Goal: Task Accomplishment & Management: Use online tool/utility

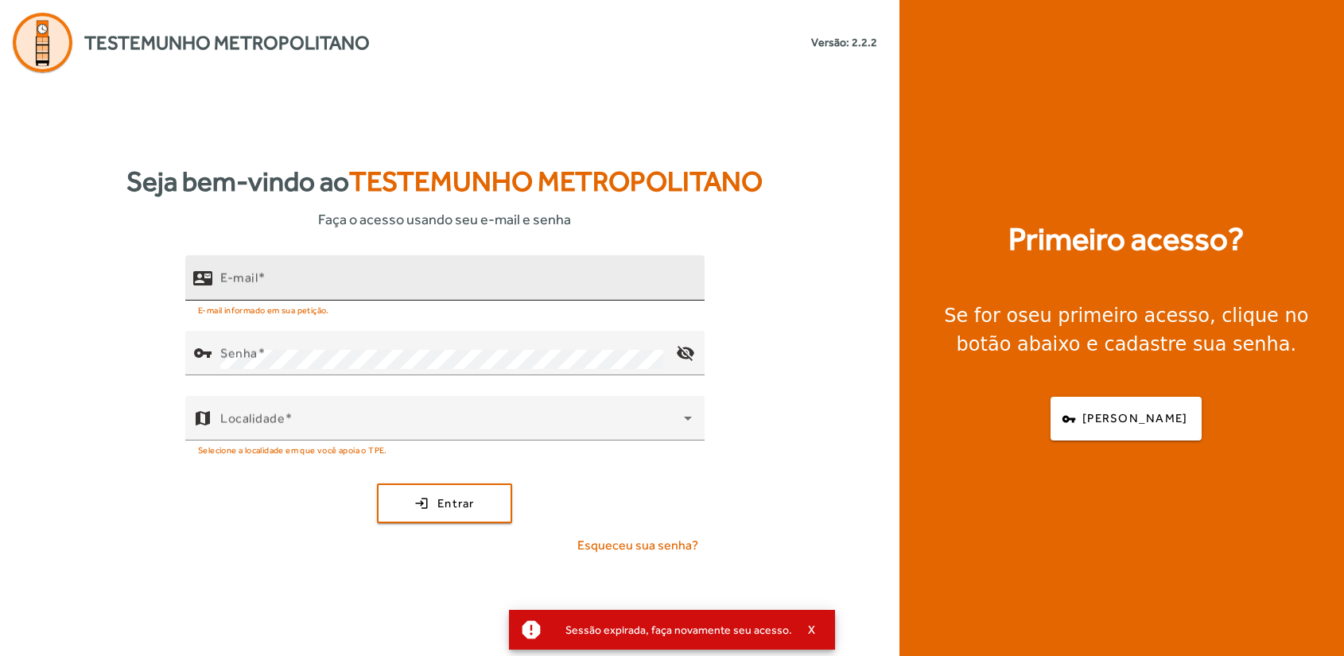
click at [289, 299] on div "E-mail" at bounding box center [456, 277] width 472 height 45
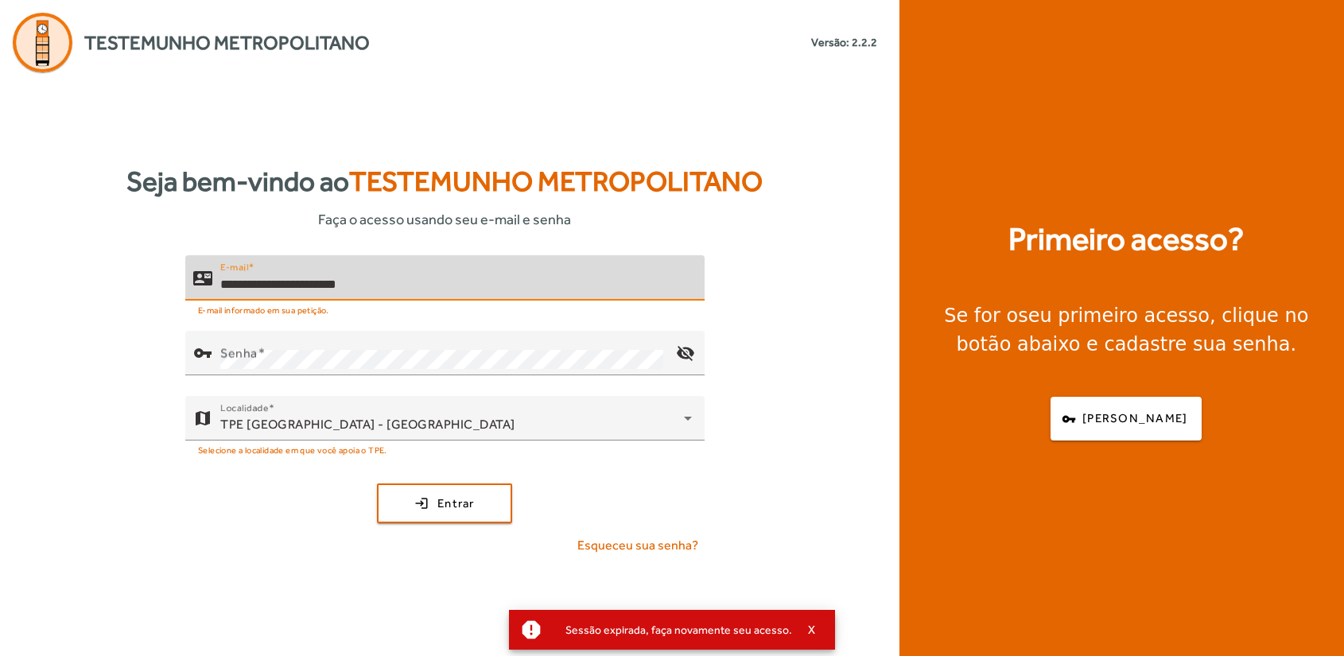
type input "**********"
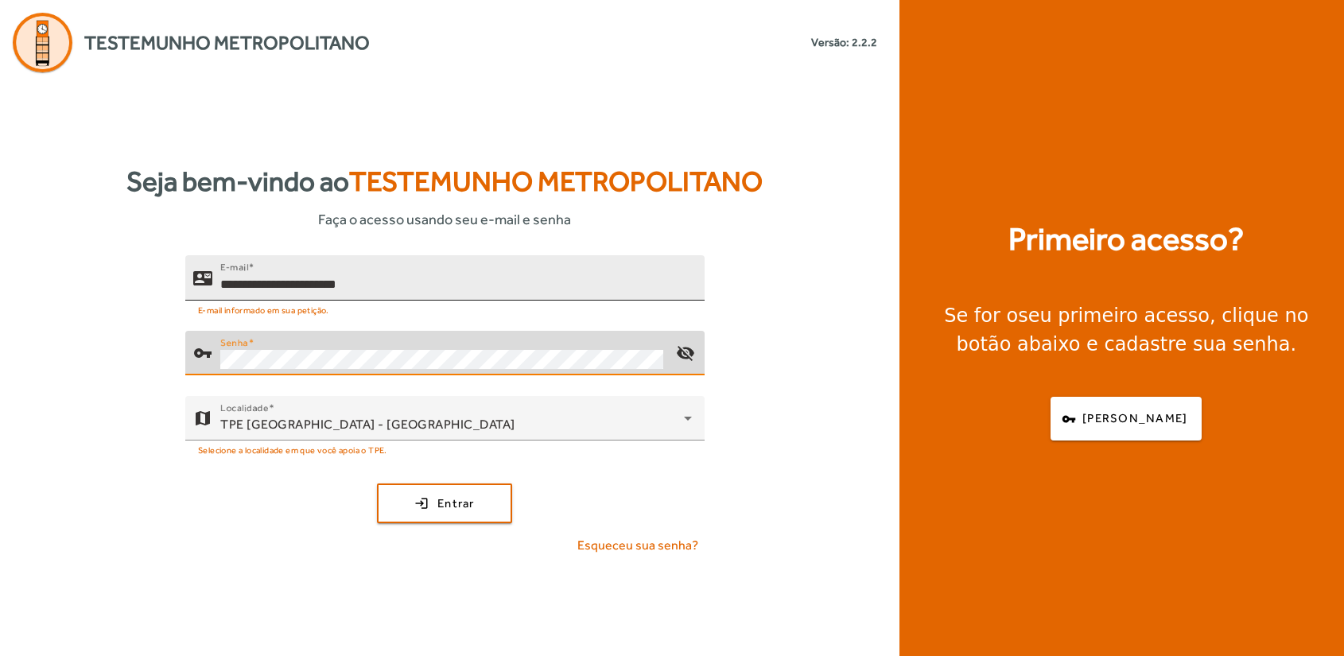
click at [377, 483] on button "login Entrar" at bounding box center [444, 503] width 135 height 40
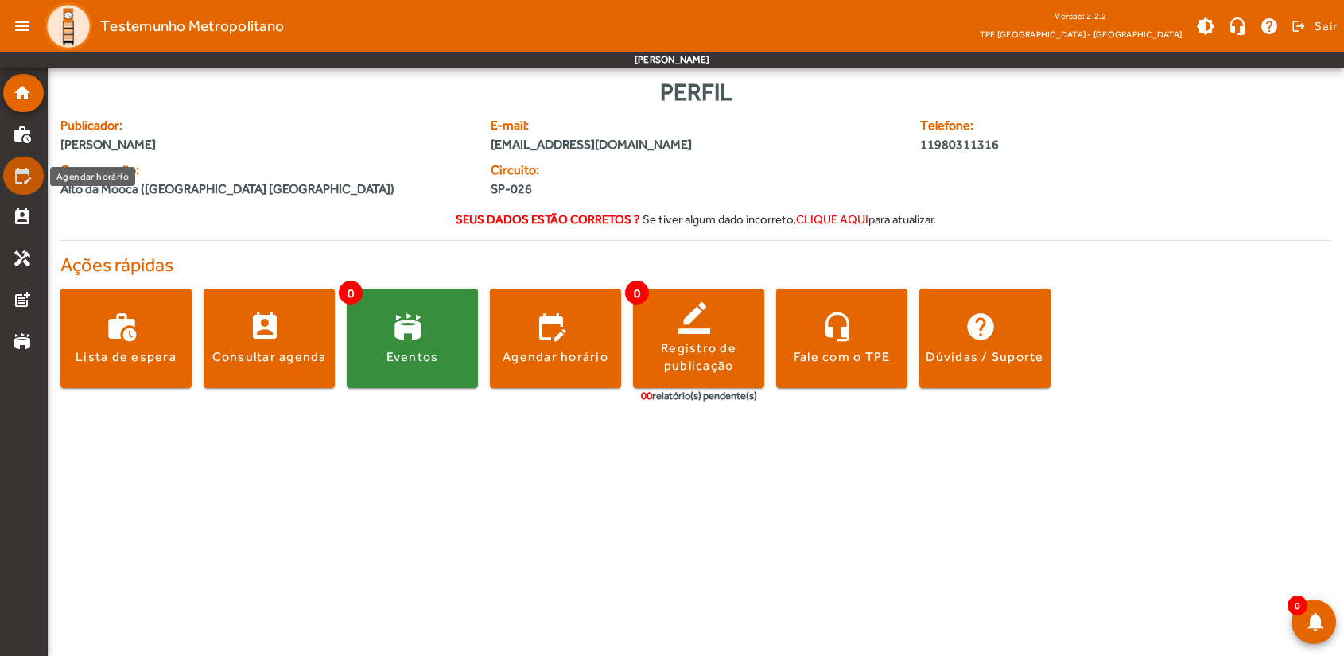
click at [24, 161] on mat-list-item "edit_calendar" at bounding box center [23, 176] width 41 height 38
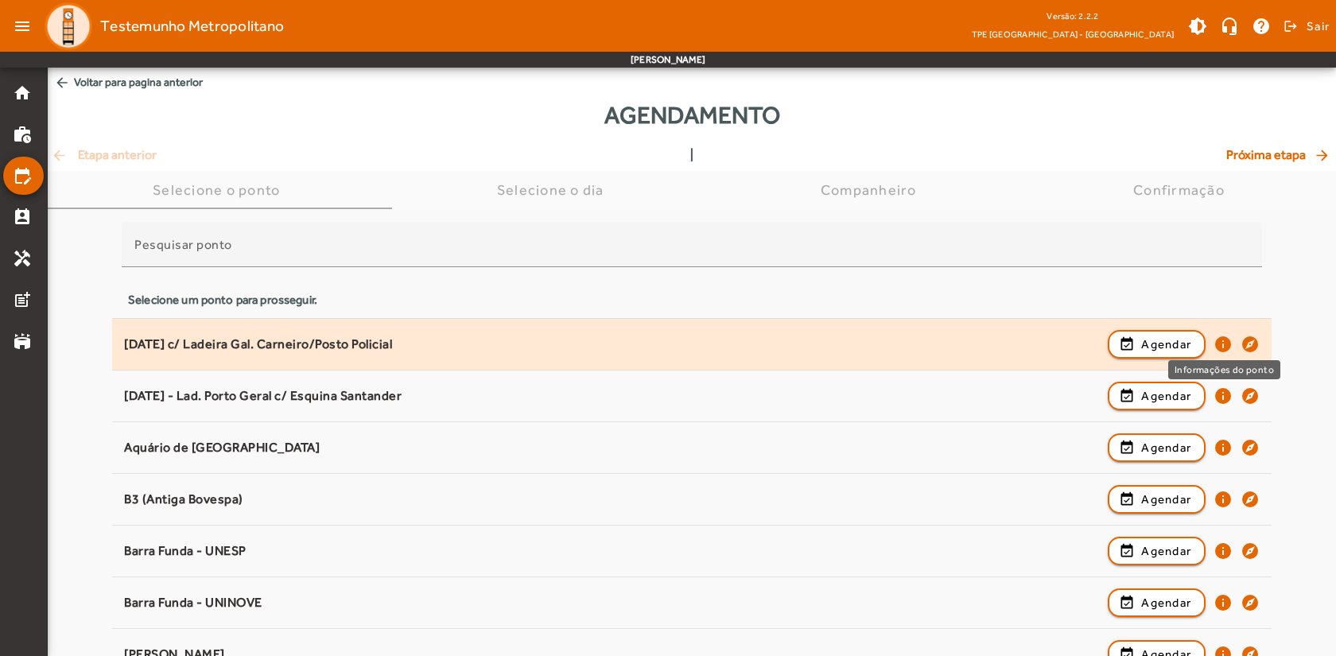
click at [1226, 347] on mat-icon "info" at bounding box center [1222, 344] width 19 height 19
click at [300, 344] on div "[DATE] c/ Ladeira Gal. Carneiro/Posto Policial" at bounding box center [612, 344] width 976 height 17
click at [1219, 344] on mat-icon "info" at bounding box center [1222, 344] width 19 height 19
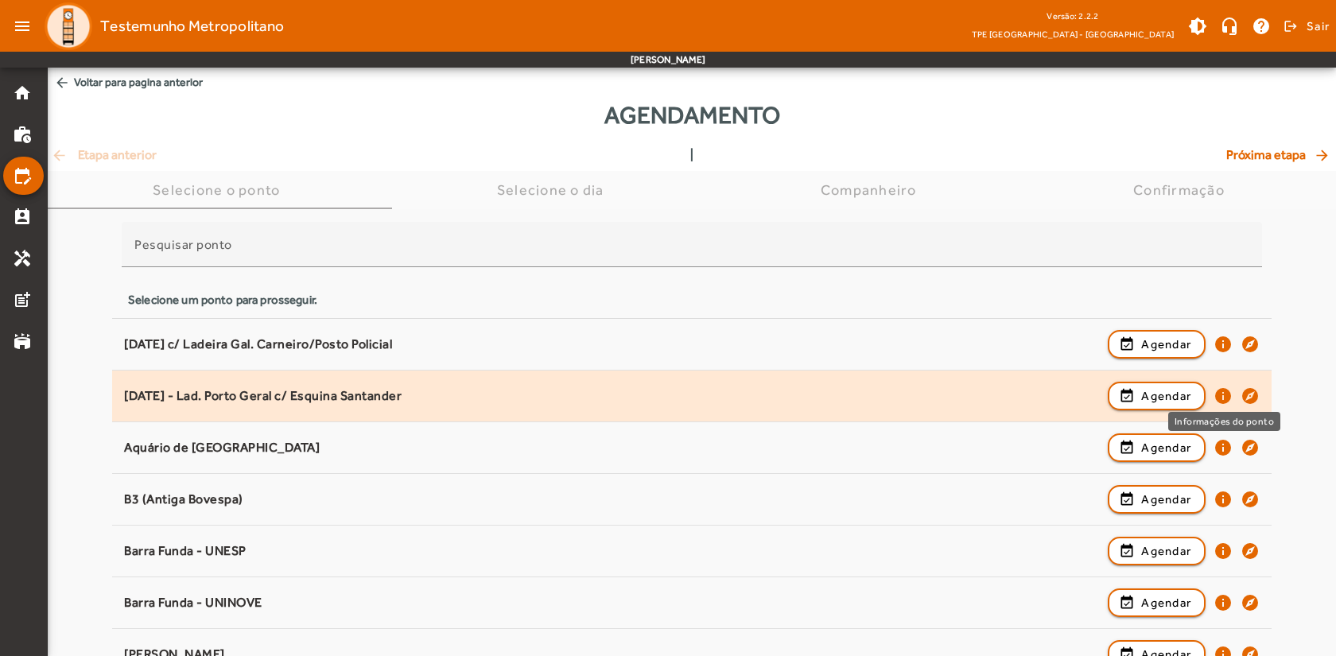
click at [1224, 396] on mat-icon "info" at bounding box center [1222, 395] width 19 height 19
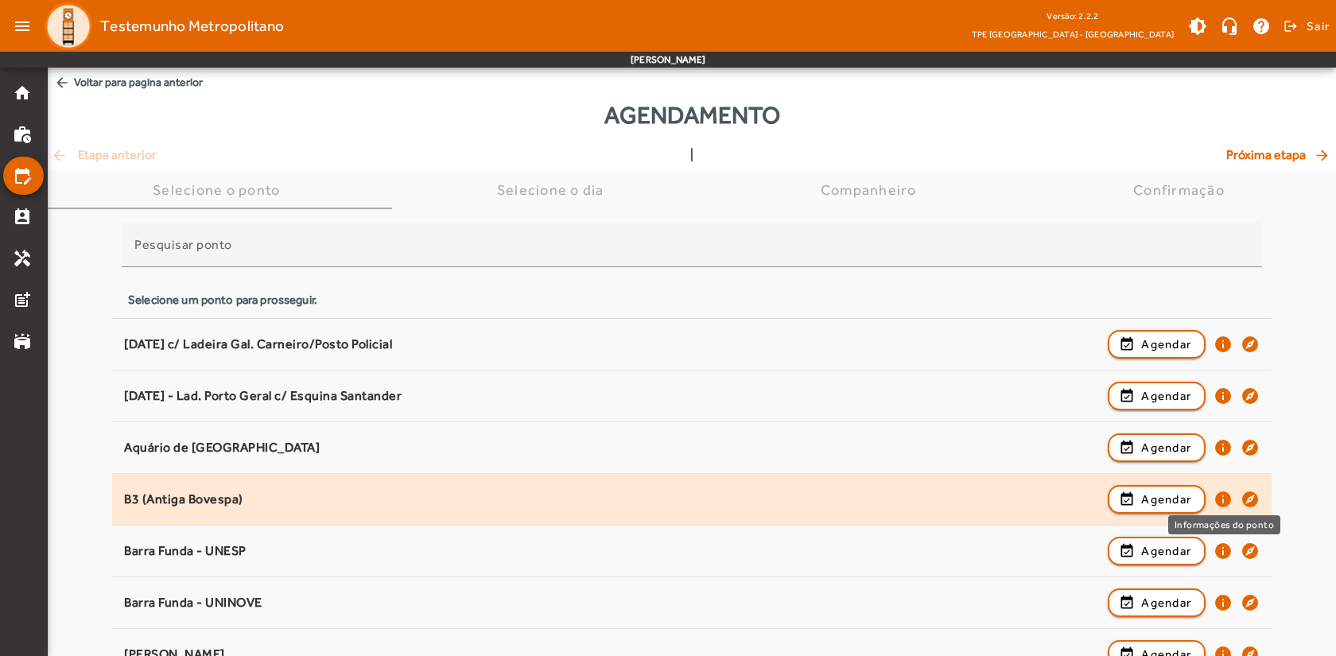
click at [1222, 498] on mat-icon "info" at bounding box center [1222, 499] width 19 height 19
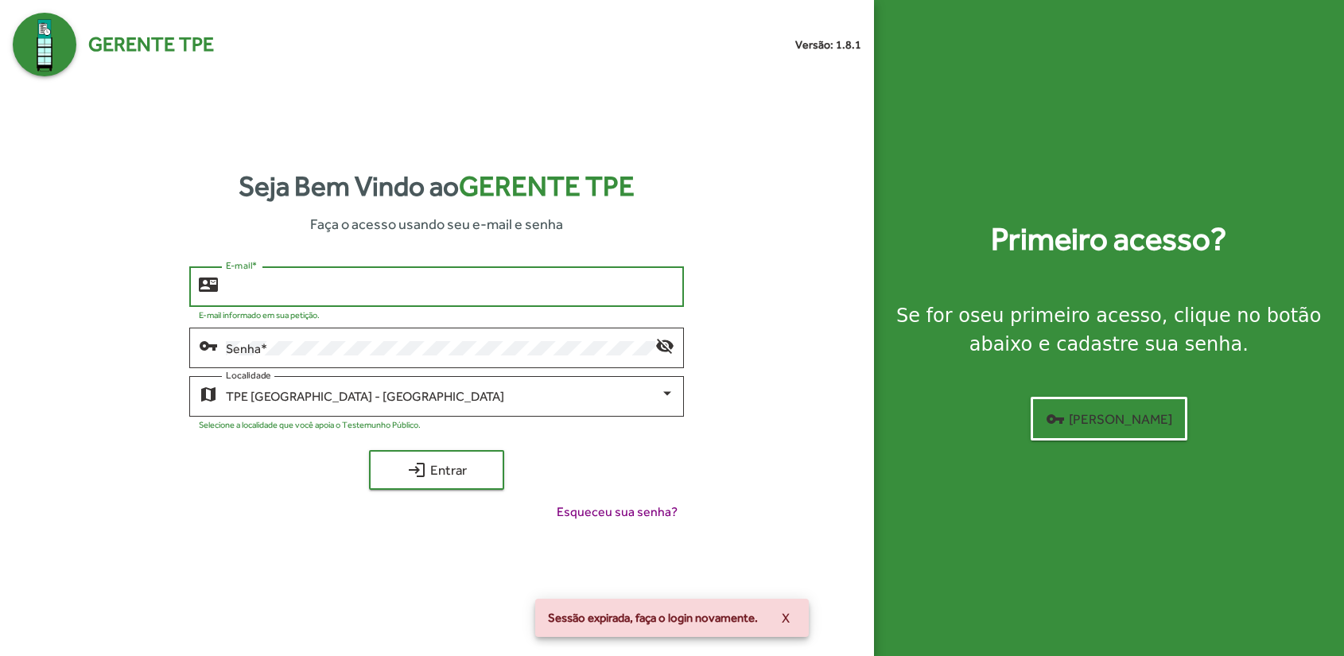
click at [301, 283] on input "E-mail *" at bounding box center [450, 287] width 448 height 14
type input "**********"
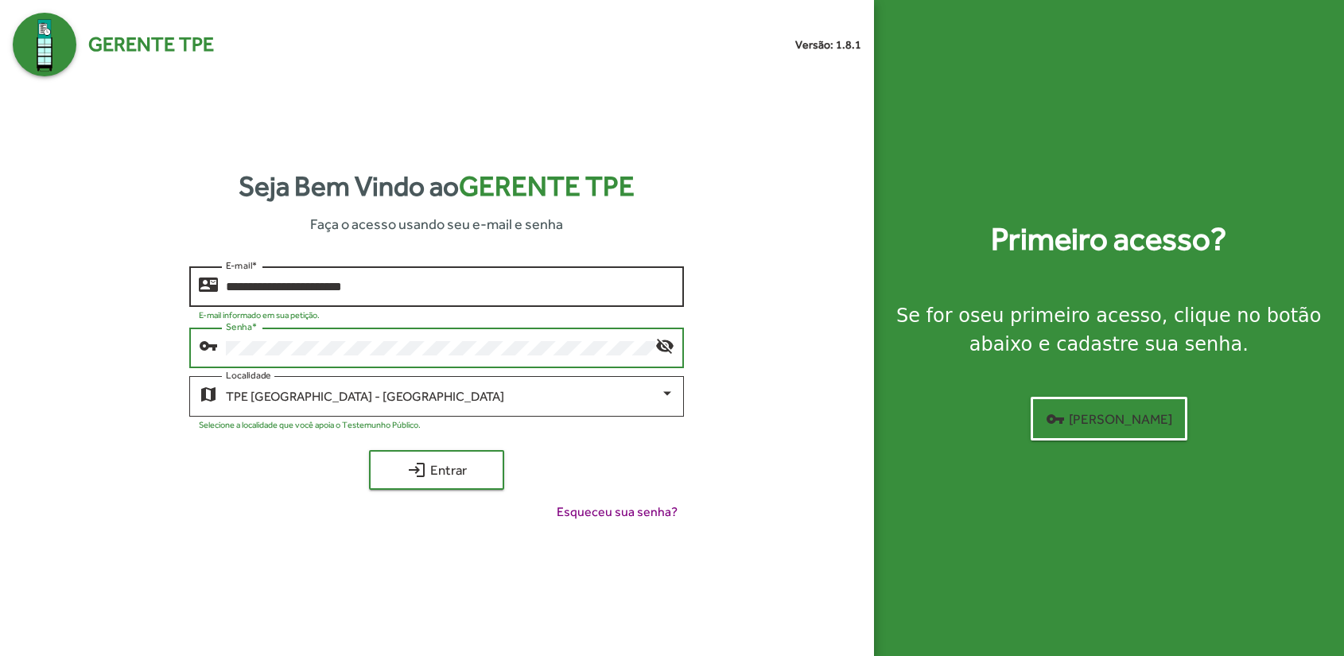
click at [369, 450] on button "login Entrar" at bounding box center [436, 470] width 135 height 40
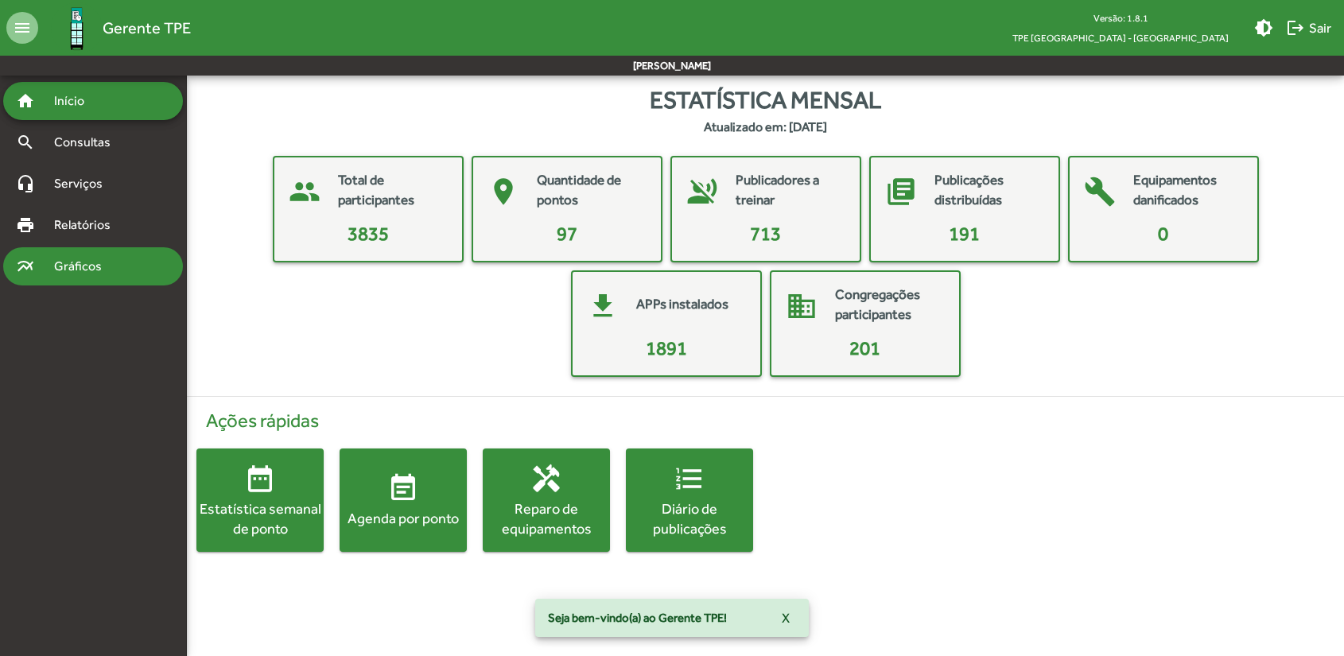
click at [70, 260] on span "Gráficos" at bounding box center [84, 266] width 79 height 19
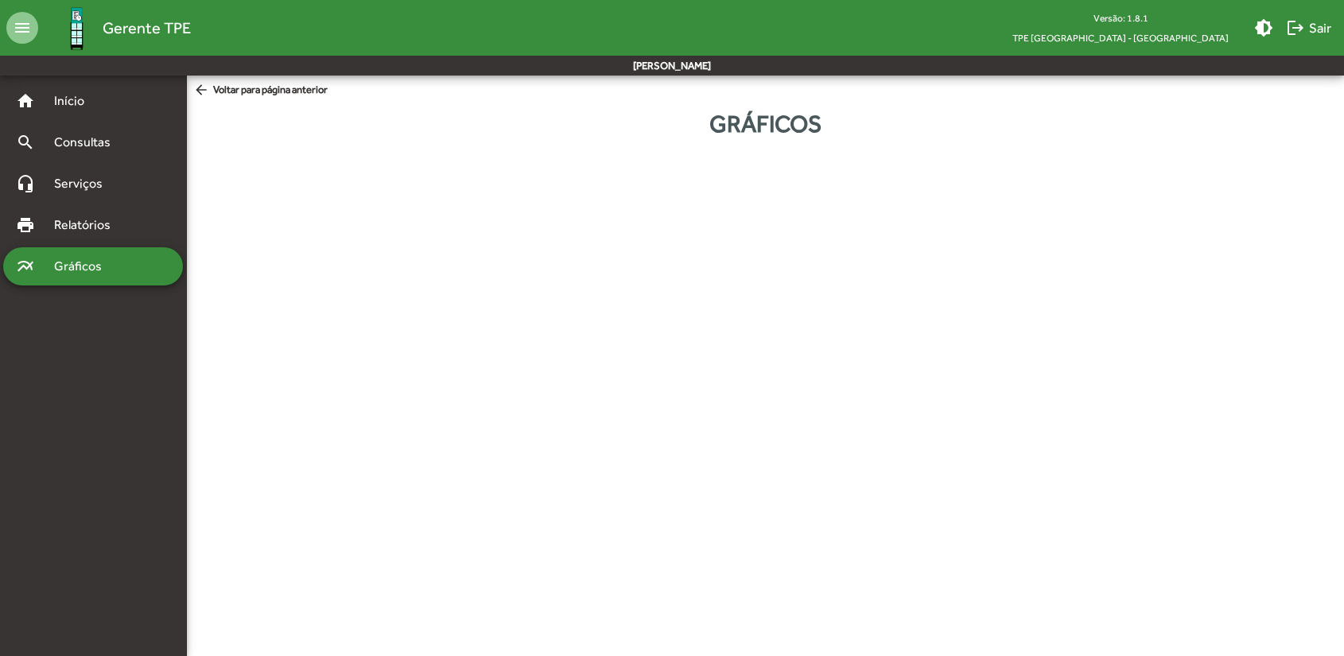
click at [638, 173] on html "menu Gerente TPE Versão: 1.8.1 TPE São Paulo - Centro brightness_medium logout …" at bounding box center [672, 86] width 1344 height 173
click at [70, 226] on span "Relatórios" at bounding box center [88, 224] width 87 height 19
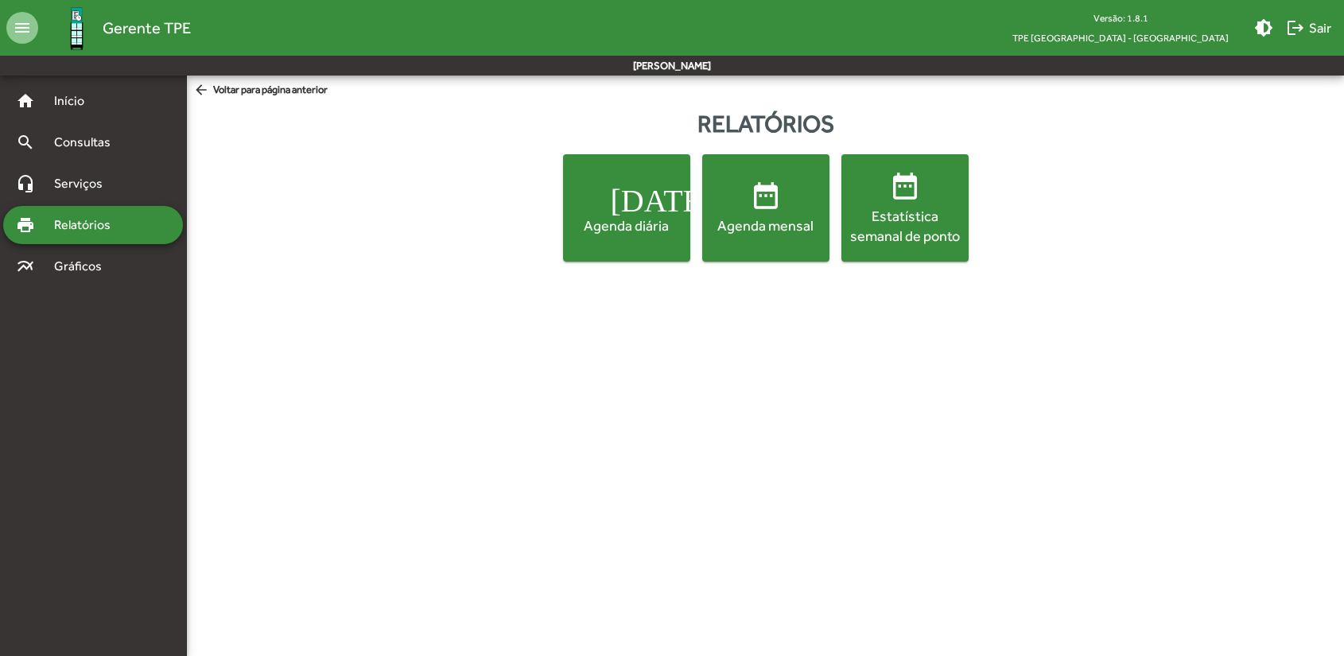
click at [783, 231] on div "Agenda mensal" at bounding box center [765, 225] width 121 height 20
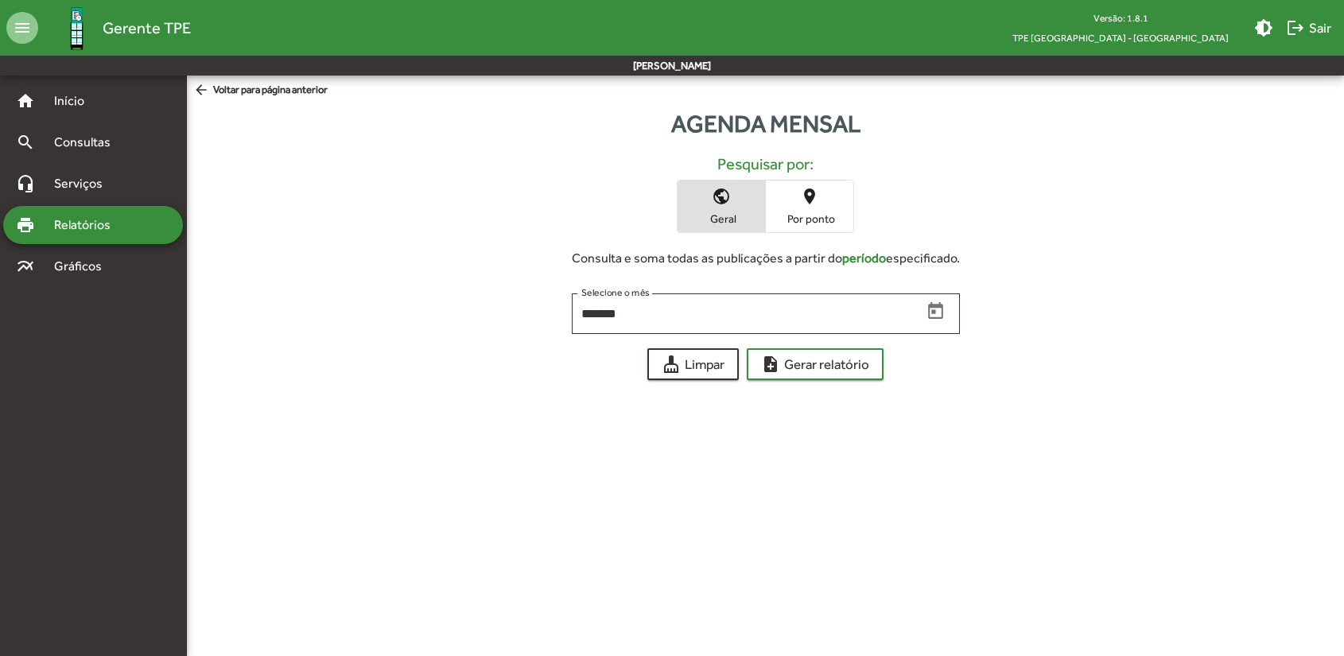
click at [793, 216] on span "Por ponto" at bounding box center [810, 219] width 80 height 14
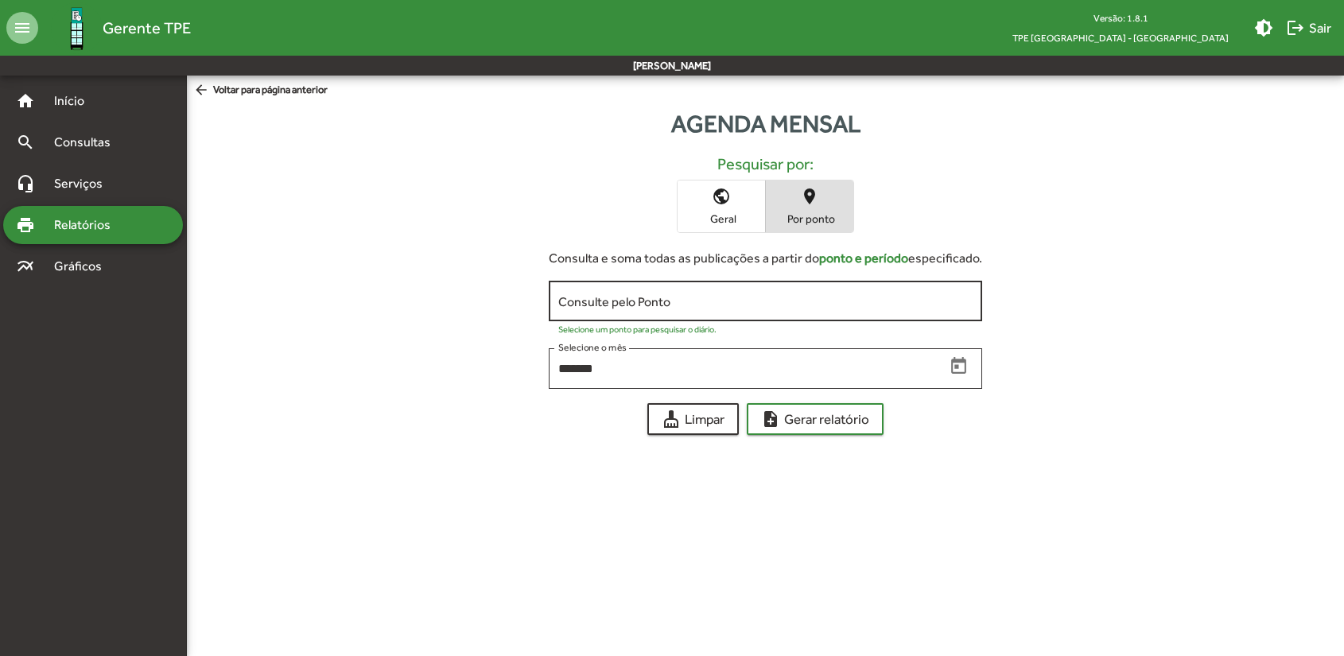
click at [611, 291] on div "Consulte pelo Ponto" at bounding box center [765, 300] width 414 height 44
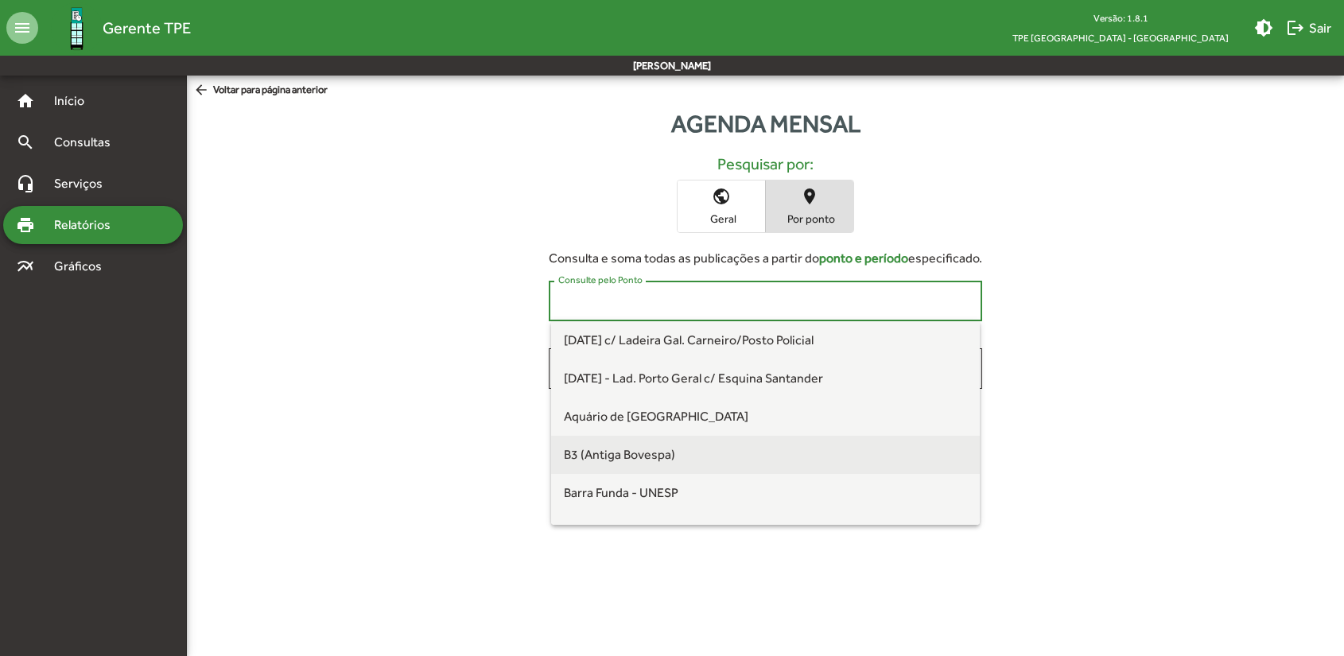
click at [627, 464] on span "B3 (Antiga Bovespa)" at bounding box center [766, 455] width 404 height 38
type input "**********"
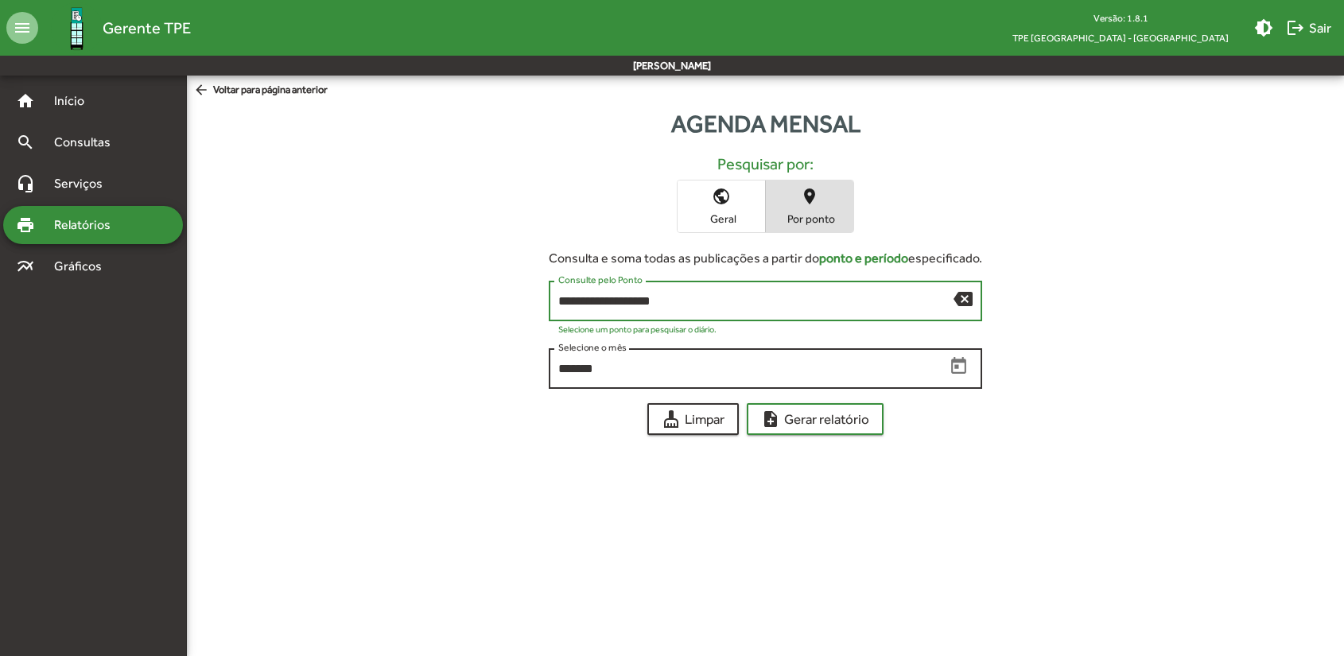
click at [659, 381] on div "******* Selecione o mês" at bounding box center [751, 367] width 386 height 44
click at [957, 366] on icon "Open calendar" at bounding box center [959, 366] width 21 height 21
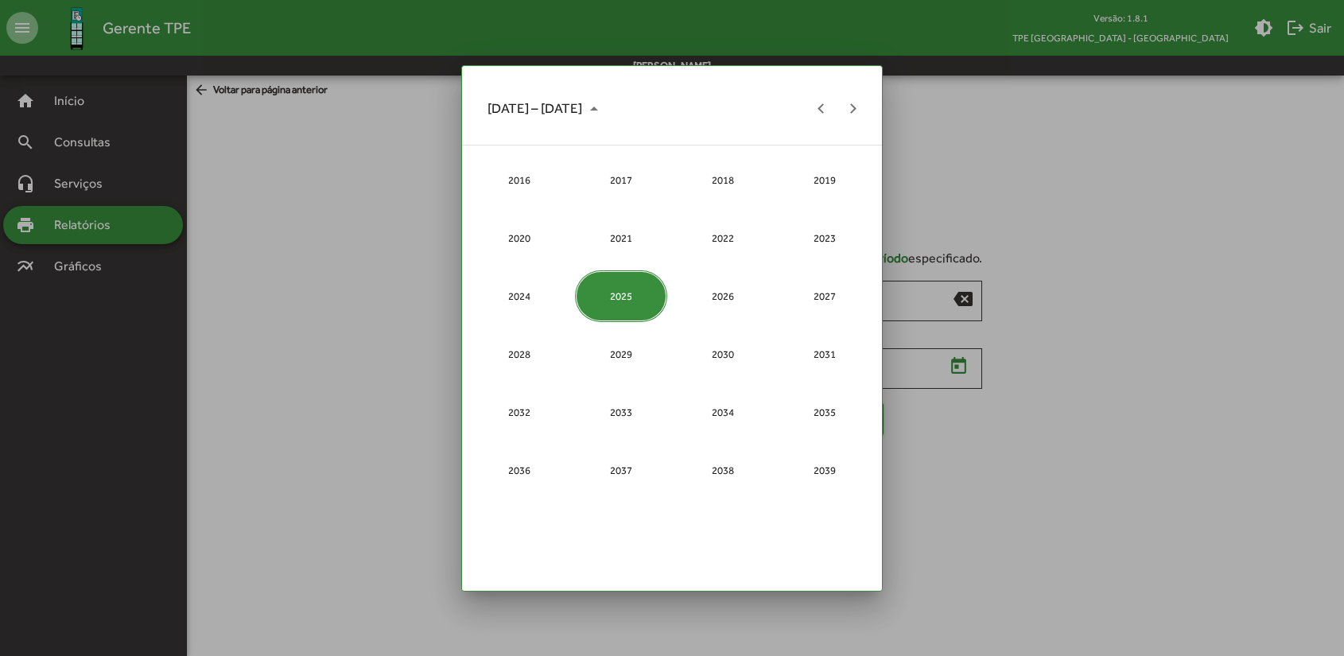
click at [619, 303] on div "2025" at bounding box center [620, 296] width 91 height 52
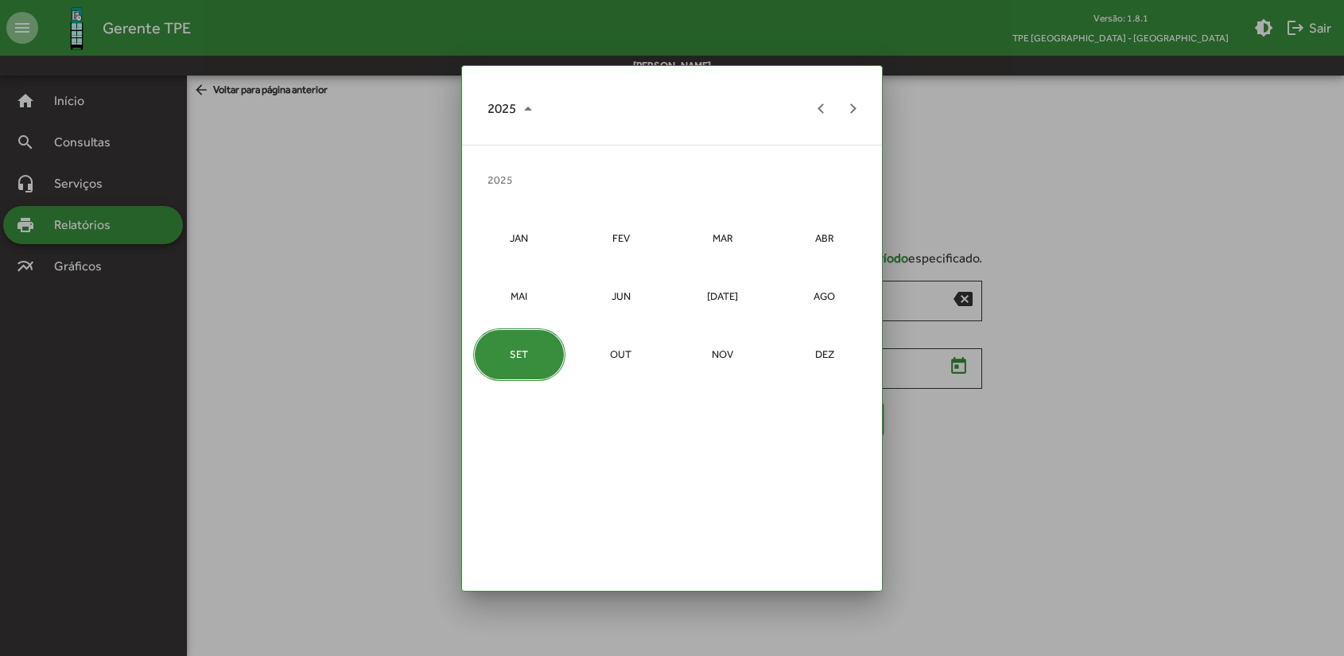
click at [519, 351] on div "SET" at bounding box center [518, 354] width 91 height 52
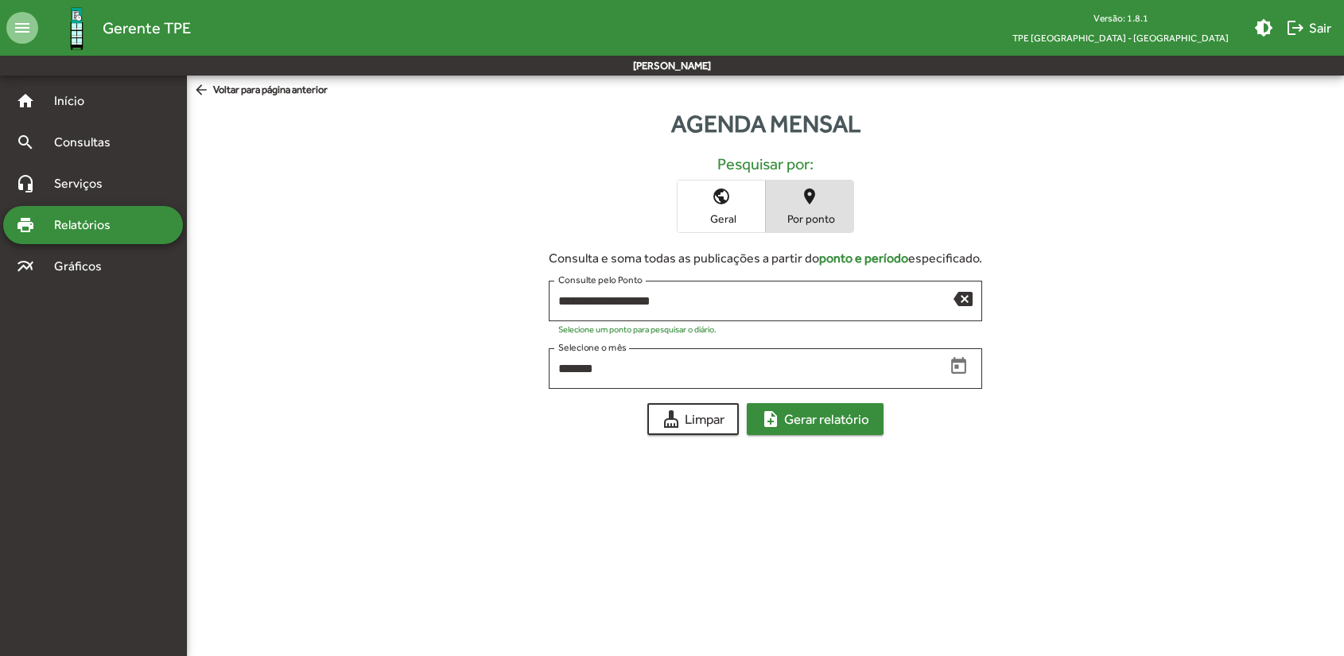
click at [808, 423] on span "note_add Gerar relatório" at bounding box center [815, 419] width 108 height 29
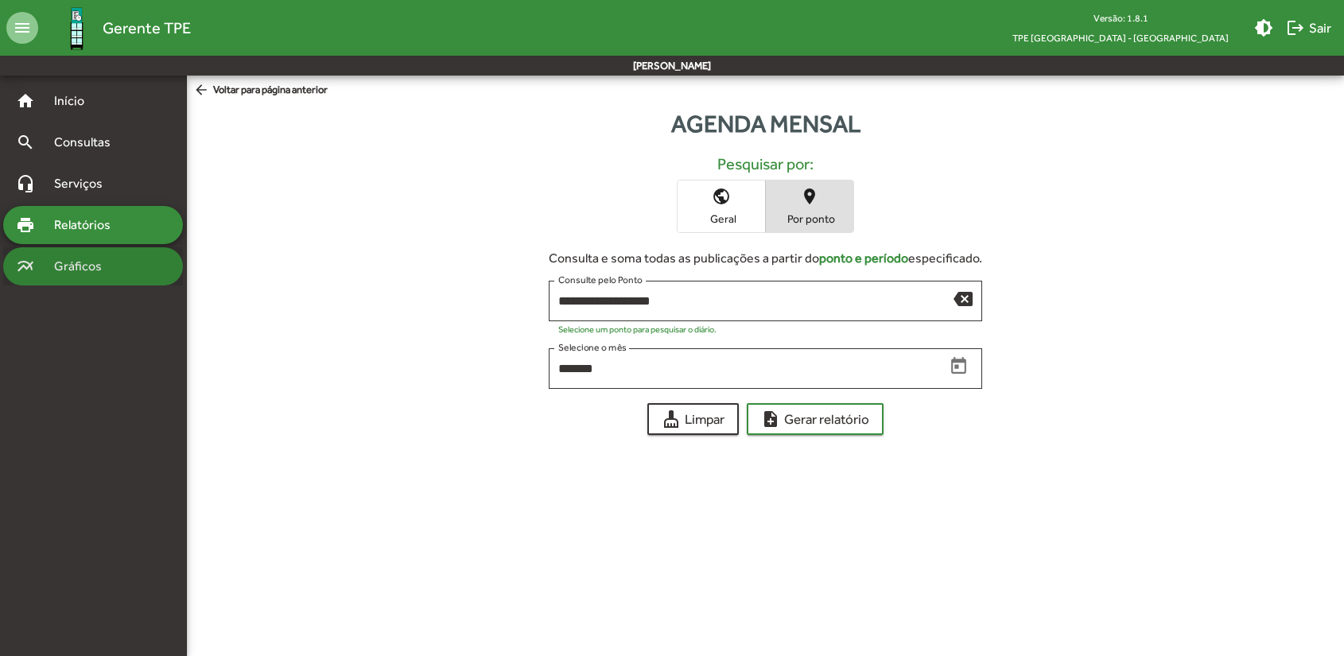
click at [90, 271] on span "Gráficos" at bounding box center [84, 266] width 79 height 19
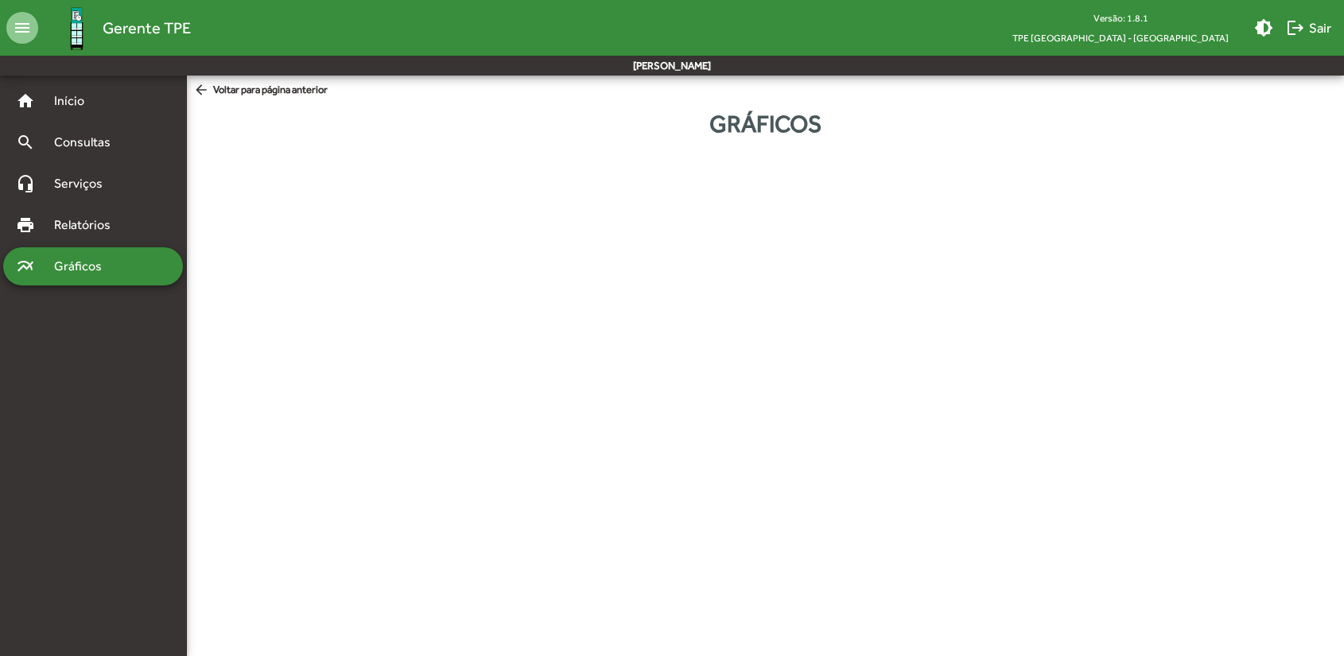
click at [375, 173] on html "menu Gerente TPE Versão: 1.8.1 TPE São Paulo - Centro brightness_medium logout …" at bounding box center [672, 86] width 1344 height 173
click at [80, 109] on span "Início" at bounding box center [76, 100] width 63 height 19
